Goal: Use online tool/utility: Utilize a website feature to perform a specific function

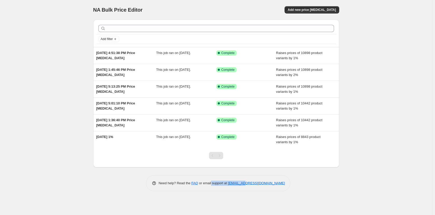
drag, startPoint x: 222, startPoint y: 196, endPoint x: 245, endPoint y: 220, distance: 33.8
click at [245, 215] on html "Home Settings Plans Skip to content NA Bulk Price Editor. This page is ready NA…" at bounding box center [217, 107] width 435 height 215
click at [309, 9] on span "Add new price change job" at bounding box center [311, 10] width 48 height 4
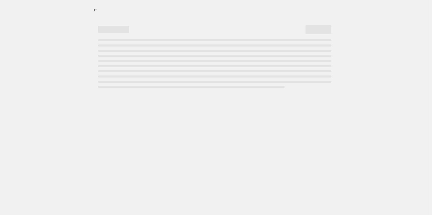
select select "percentage"
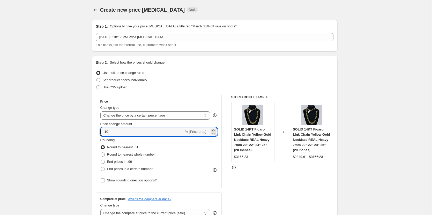
drag, startPoint x: 114, startPoint y: 133, endPoint x: 96, endPoint y: 134, distance: 18.7
click at [96, 134] on div "Step 2. Select how the prices should change Use bulk price change rules Set pro…" at bounding box center [215, 147] width 246 height 182
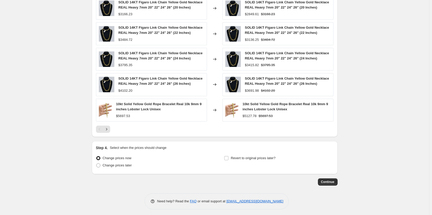
scroll to position [310, 0]
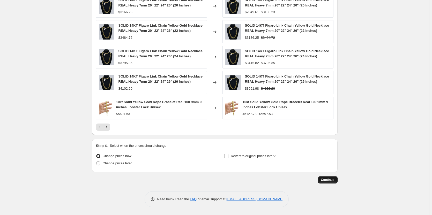
type input "1"
click at [333, 183] on button "Continue" at bounding box center [328, 179] width 20 height 7
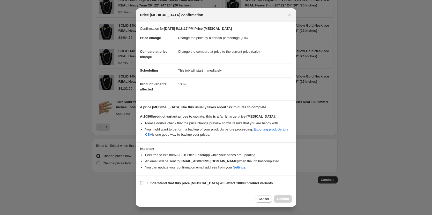
click at [141, 184] on input "I understand that this price change job will affect 10898 product variants" at bounding box center [142, 183] width 4 height 4
checkbox input "true"
click at [283, 200] on span "Confirm" at bounding box center [283, 199] width 12 height 4
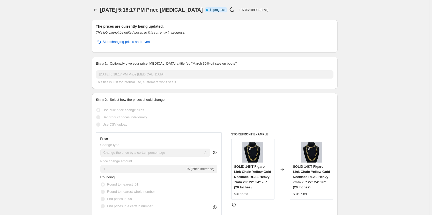
select select "percentage"
